Goal: Task Accomplishment & Management: Manage account settings

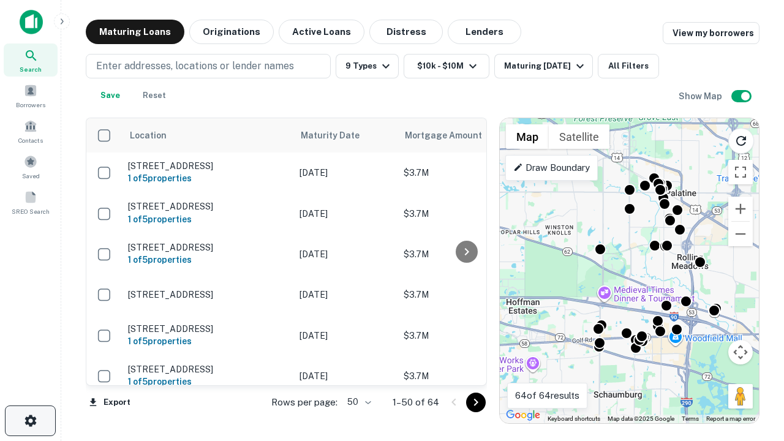
click at [30, 421] on icon "button" at bounding box center [30, 420] width 15 height 15
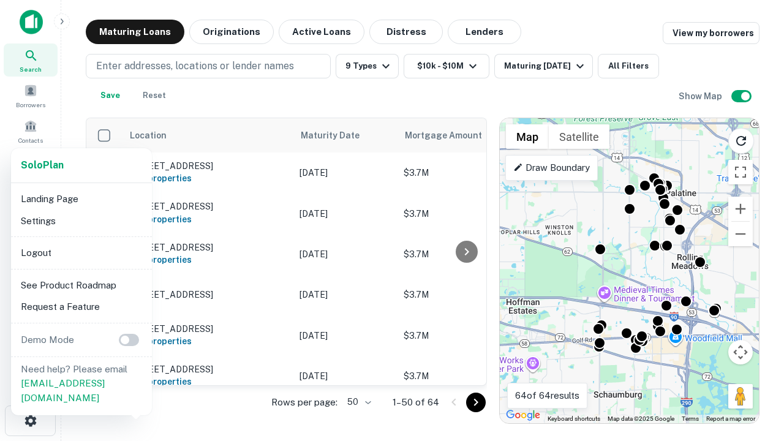
click at [81, 252] on li "Logout" at bounding box center [81, 253] width 131 height 22
